Goal: Task Accomplishment & Management: Manage account settings

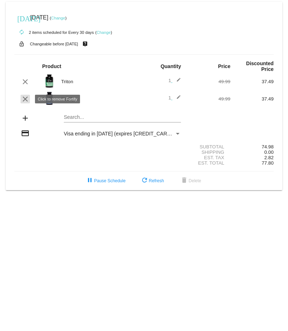
click at [25, 100] on mat-icon "clear" at bounding box center [25, 99] width 9 height 9
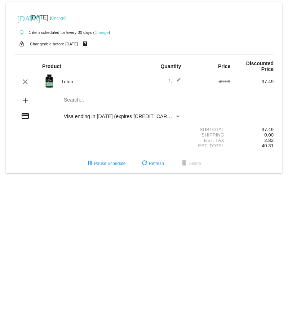
click at [85, 97] on div "Search..." at bounding box center [122, 98] width 117 height 14
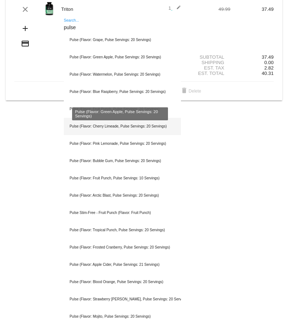
scroll to position [108, 0]
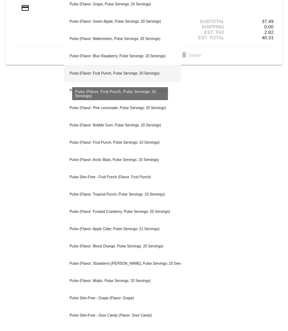
type input "pulse"
click at [107, 74] on div "Pulse (Flavor: Fruit Punch, Pulse Servings: 20 Servings)" at bounding box center [122, 73] width 117 height 17
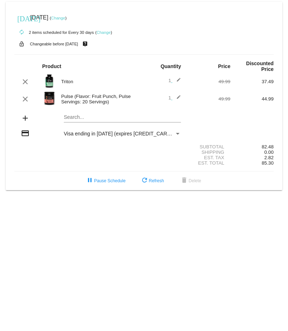
click at [89, 117] on mat-card "today Sep 16 2025 ( Change ) autorenew 2 items scheduled for Every 30 days ( Ch…" at bounding box center [144, 96] width 276 height 188
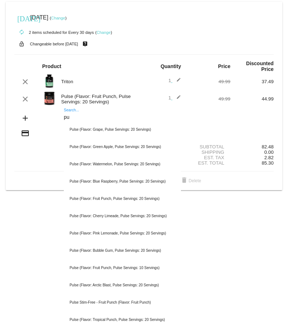
type input "p"
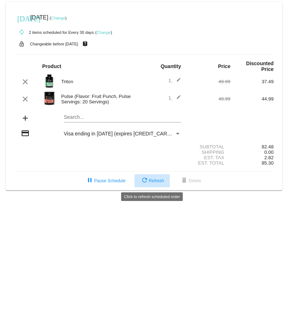
click at [158, 178] on button "refresh Refresh" at bounding box center [151, 180] width 35 height 13
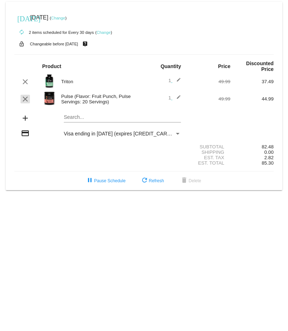
click at [27, 99] on mat-icon "clear" at bounding box center [25, 99] width 9 height 9
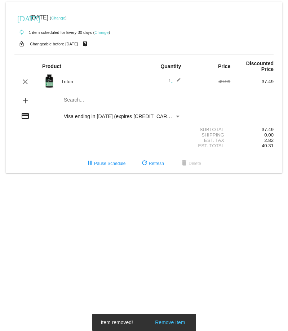
click at [87, 97] on div "Search..." at bounding box center [122, 98] width 117 height 14
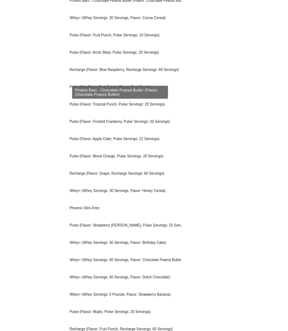
scroll to position [649, 0]
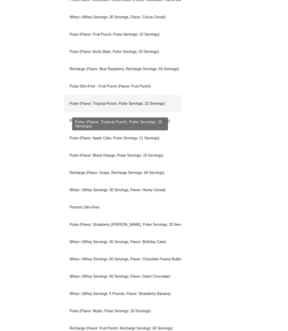
click at [111, 103] on div "Pulse (Flavor: Tropical Punch, Pulse Servings: 20 Servings)" at bounding box center [122, 103] width 117 height 17
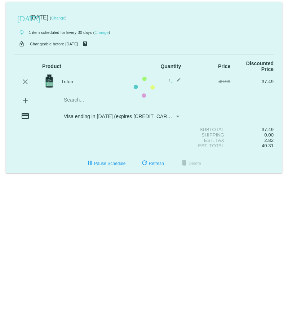
scroll to position [0, 0]
